Goal: Transaction & Acquisition: Book appointment/travel/reservation

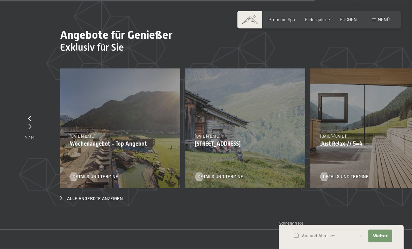
scroll to position [1908, 0]
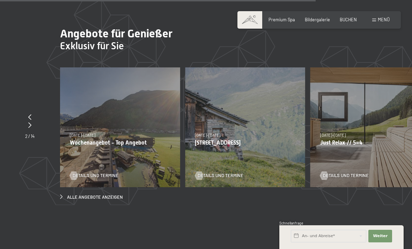
click at [372, 110] on div "07.09.–03.10.2025 21.12.–26.12.2025 11.01.–23.01.2026 08.03.–27.03.2026 08.11.–…" at bounding box center [370, 127] width 120 height 120
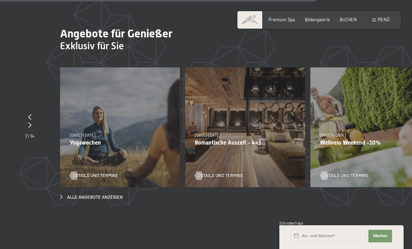
click at [275, 101] on div "09.11.–05.12.2025 08.12.–19.12.2025 11.01.–23.01.2026 08.03.–27.03.2026 29.03.–…" at bounding box center [245, 127] width 120 height 120
click at [207, 173] on span "Details und Termine" at bounding box center [221, 175] width 46 height 6
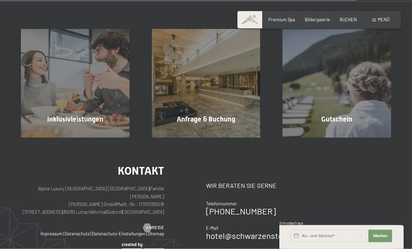
scroll to position [488, 0]
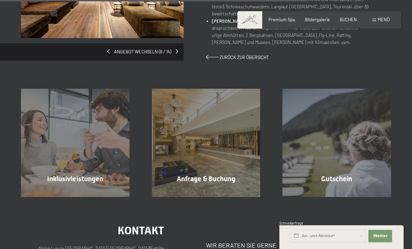
click at [67, 145] on div "Inklusivleistungen Mehr erfahren" at bounding box center [75, 143] width 131 height 109
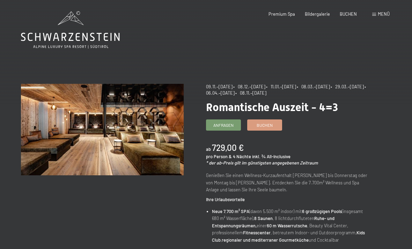
click at [272, 129] on div "Anfragen Buchen" at bounding box center [287, 124] width 163 height 11
click at [272, 125] on span "Buchen" at bounding box center [265, 125] width 16 height 6
click at [265, 127] on link "Buchen" at bounding box center [265, 125] width 34 height 10
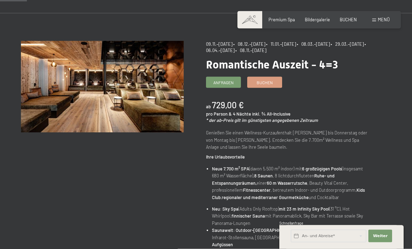
scroll to position [44, 0]
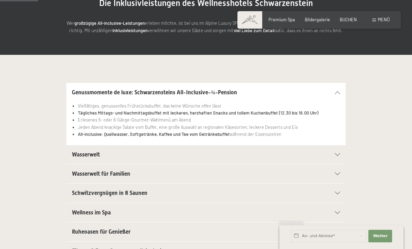
scroll to position [92, 0]
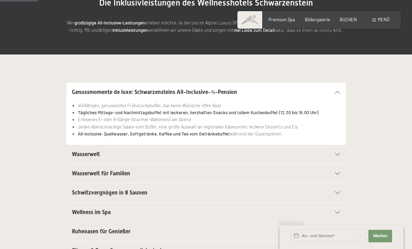
click at [74, 155] on span "Wasserwelt" at bounding box center [86, 154] width 28 height 7
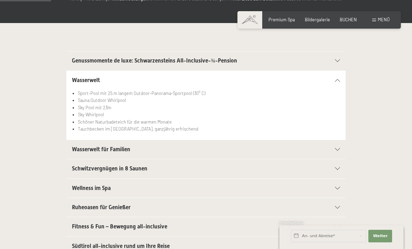
scroll to position [124, 0]
click at [75, 188] on span "Wellness im Spa" at bounding box center [91, 187] width 39 height 7
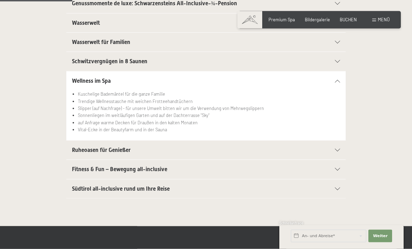
scroll to position [183, 0]
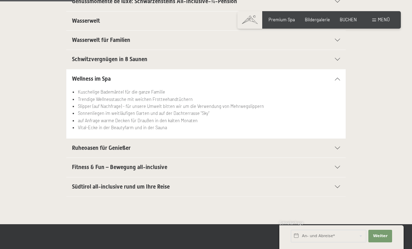
click at [79, 167] on span "Fitness & Fun – Bewegung all-inclusive" at bounding box center [119, 167] width 95 height 7
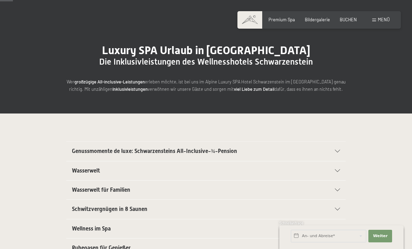
scroll to position [34, 0]
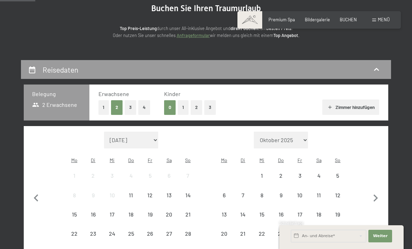
select select "[DATE]"
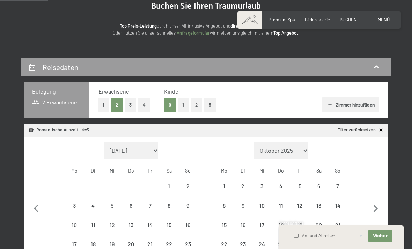
select select "[DATE]"
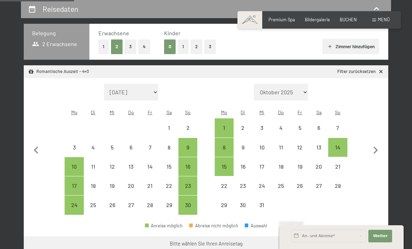
scroll to position [135, 0]
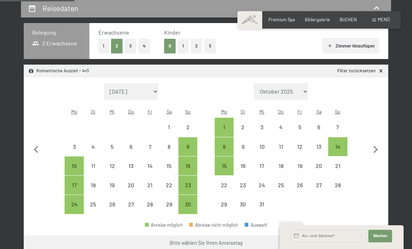
click at [72, 176] on div "17" at bounding box center [74, 185] width 19 height 19
select select "[DATE]"
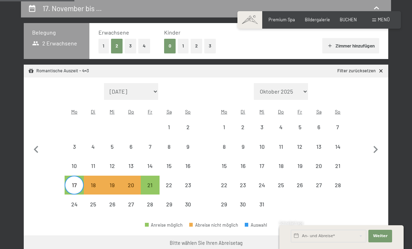
click at [146, 182] on div "21" at bounding box center [149, 190] width 17 height 17
select select "2025-11-01"
select select "2025-12-01"
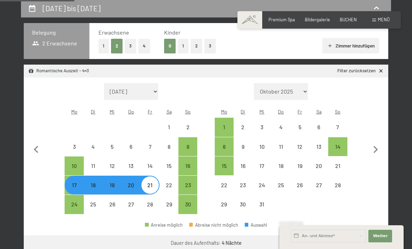
select select "2025-11-01"
select select "2025-12-01"
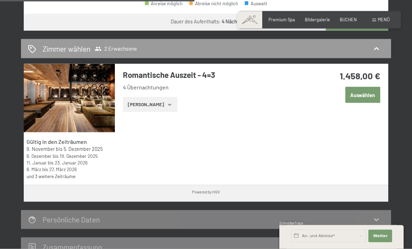
scroll to position [357, 0]
click at [159, 97] on button "Zeige Zimmer" at bounding box center [150, 104] width 54 height 15
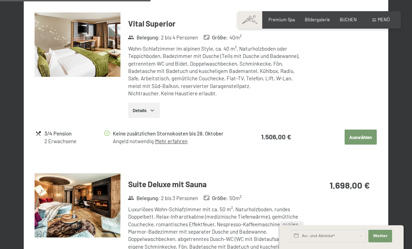
scroll to position [719, 0]
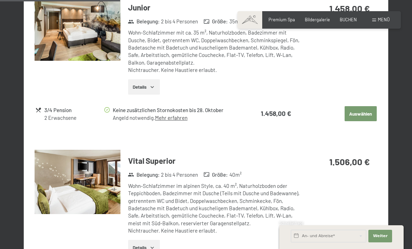
click at [365, 106] on button "Auswählen" at bounding box center [361, 113] width 32 height 15
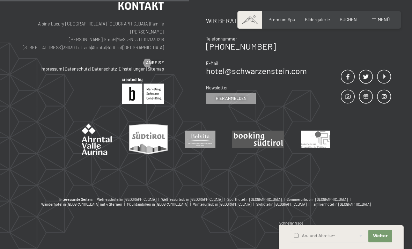
scroll to position [133, 0]
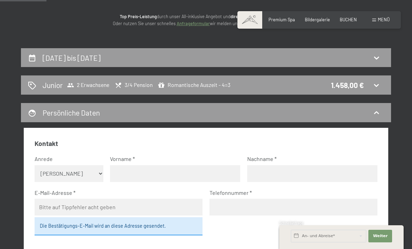
click at [375, 88] on icon at bounding box center [376, 85] width 8 height 8
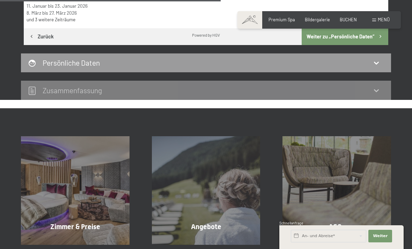
scroll to position [278, 0]
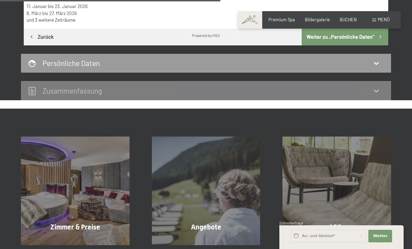
click at [377, 91] on icon at bounding box center [376, 91] width 5 height 3
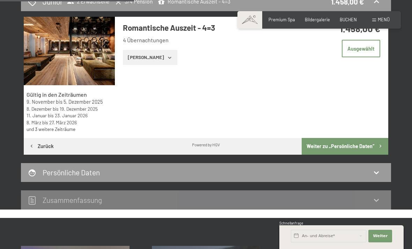
scroll to position [137, 0]
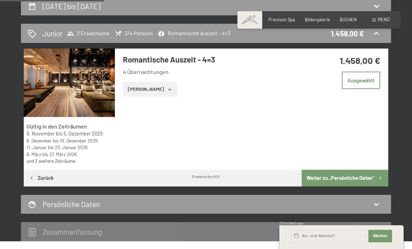
click at [371, 178] on button "Weiter zu „Persönliche Daten“" at bounding box center [345, 178] width 87 height 17
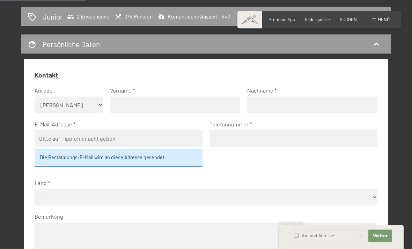
scroll to position [154, 0]
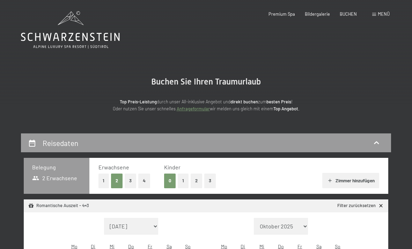
select select "[DATE]"
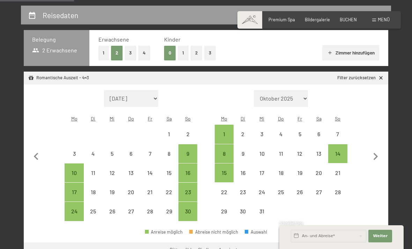
scroll to position [135, 0]
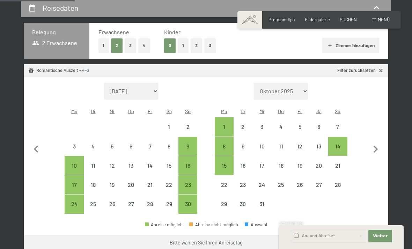
click at [189, 144] on div "9" at bounding box center [187, 152] width 17 height 17
select select "[DATE]"
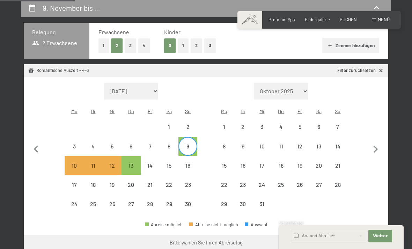
click at [130, 163] on div "13" at bounding box center [130, 171] width 17 height 17
select select "2025-11-01"
select select "2025-12-01"
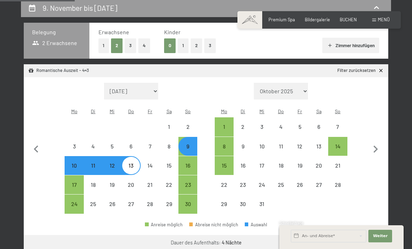
select select "2025-11-01"
select select "2025-12-01"
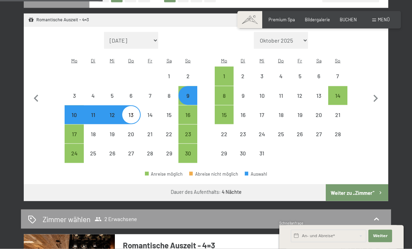
scroll to position [183, 0]
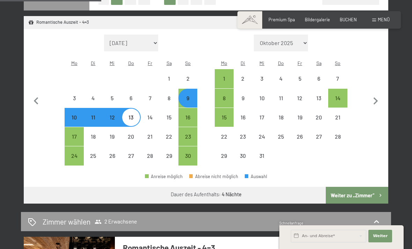
click at [75, 134] on div "17" at bounding box center [73, 142] width 17 height 17
select select "2025-11-01"
select select "2025-12-01"
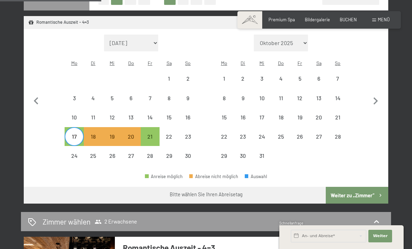
click at [75, 153] on div "24" at bounding box center [73, 161] width 17 height 17
select select "2025-11-01"
select select "2025-12-01"
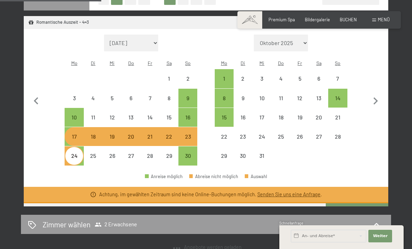
select select "2025-11-01"
select select "2025-12-01"
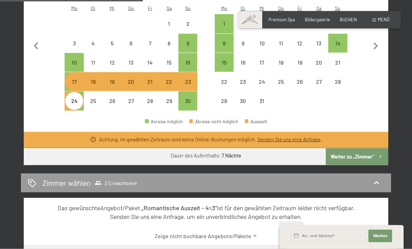
scroll to position [238, 0]
click at [74, 98] on div "24" at bounding box center [73, 106] width 17 height 17
select select "2025-11-01"
select select "2025-12-01"
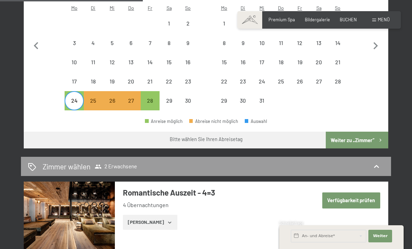
click at [147, 98] on div "28" at bounding box center [149, 106] width 17 height 17
select select "2025-11-01"
select select "2025-12-01"
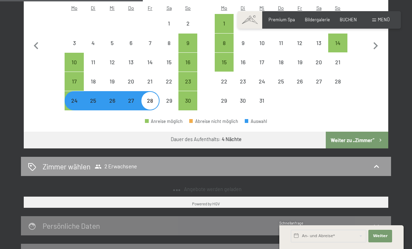
select select "2025-11-01"
select select "2025-12-01"
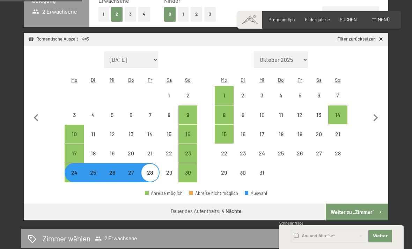
scroll to position [153, 0]
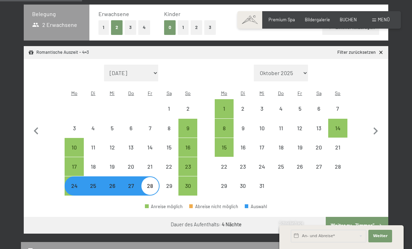
click at [222, 106] on div "1" at bounding box center [223, 114] width 17 height 17
select select "2025-11-01"
select select "2025-12-01"
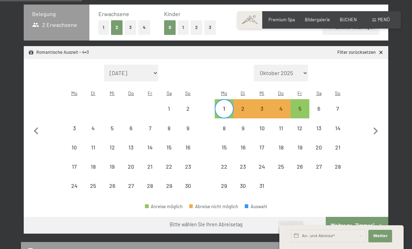
click at [303, 106] on div "5" at bounding box center [299, 114] width 17 height 17
select select "2025-11-01"
select select "2025-12-01"
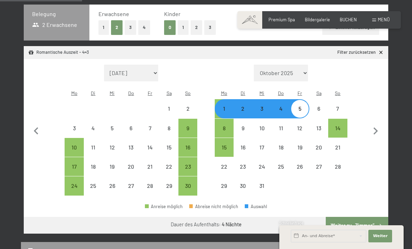
select select "2025-11-01"
select select "2025-12-01"
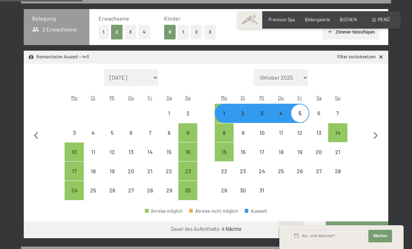
scroll to position [149, 0]
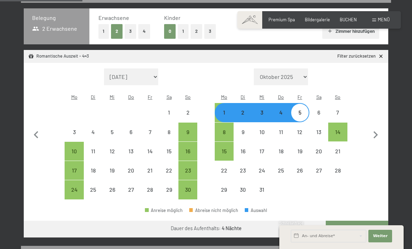
click at [223, 129] on div "8" at bounding box center [223, 137] width 17 height 17
select select "2025-11-01"
select select "2025-12-01"
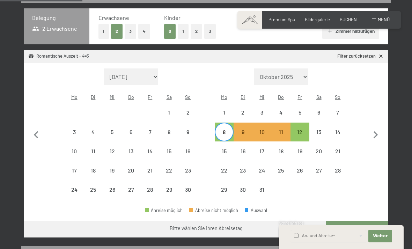
click at [300, 129] on div "12" at bounding box center [299, 137] width 17 height 17
select select "2025-11-01"
select select "2025-12-01"
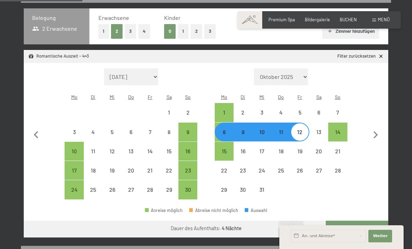
select select "2025-11-01"
select select "2025-12-01"
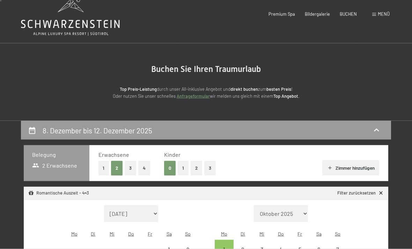
scroll to position [0, 0]
